Goal: Task Accomplishment & Management: Manage account settings

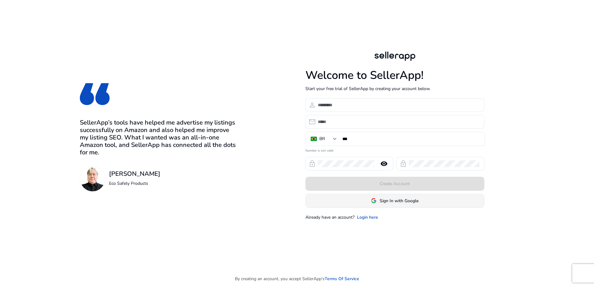
click at [375, 197] on span at bounding box center [395, 200] width 178 height 15
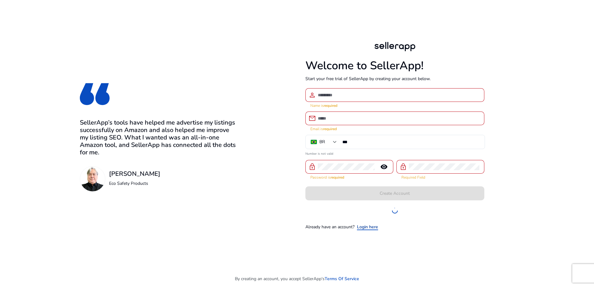
click at [373, 225] on link "Login here" at bounding box center [367, 227] width 21 height 7
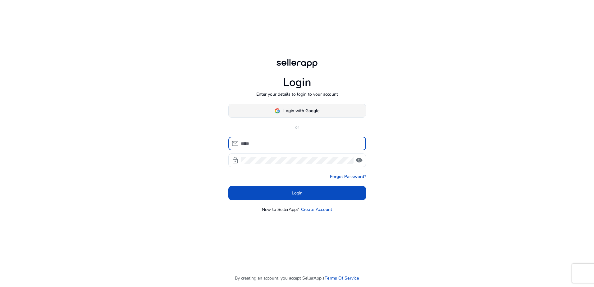
click at [286, 113] on span "Login with Google" at bounding box center [301, 111] width 36 height 7
